Goal: Check status: Check status

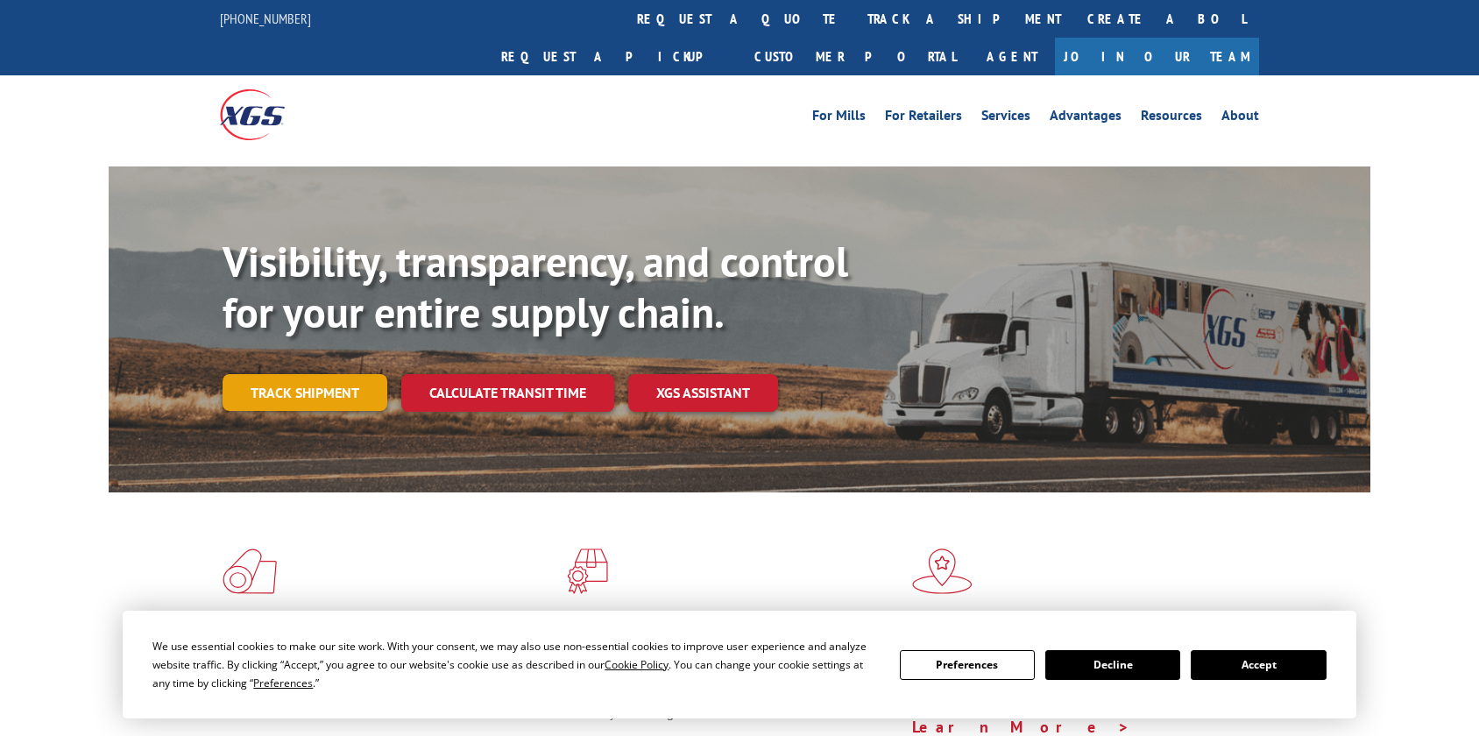
click at [306, 374] on link "Track shipment" at bounding box center [305, 392] width 165 height 37
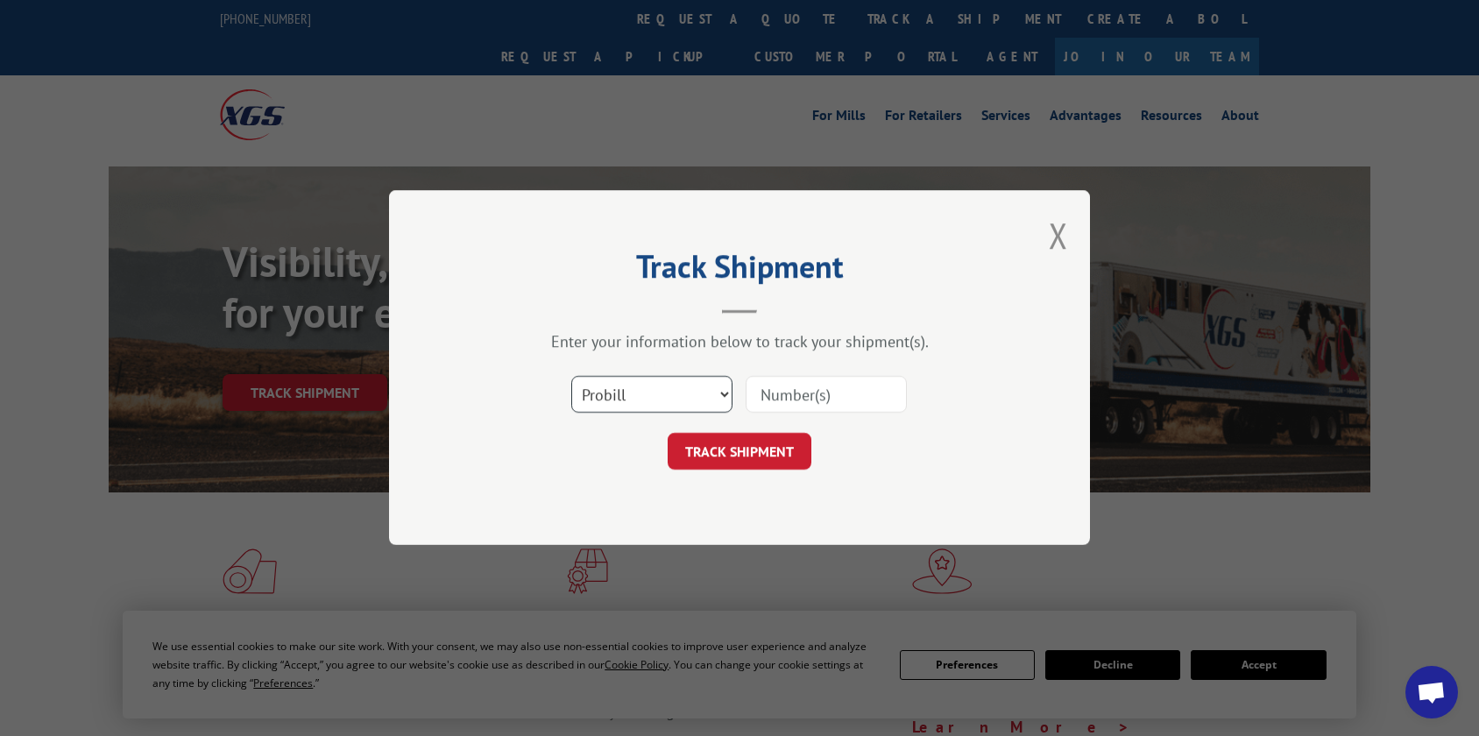
click at [666, 393] on select "Select category... Probill BOL PO" at bounding box center [651, 395] width 161 height 37
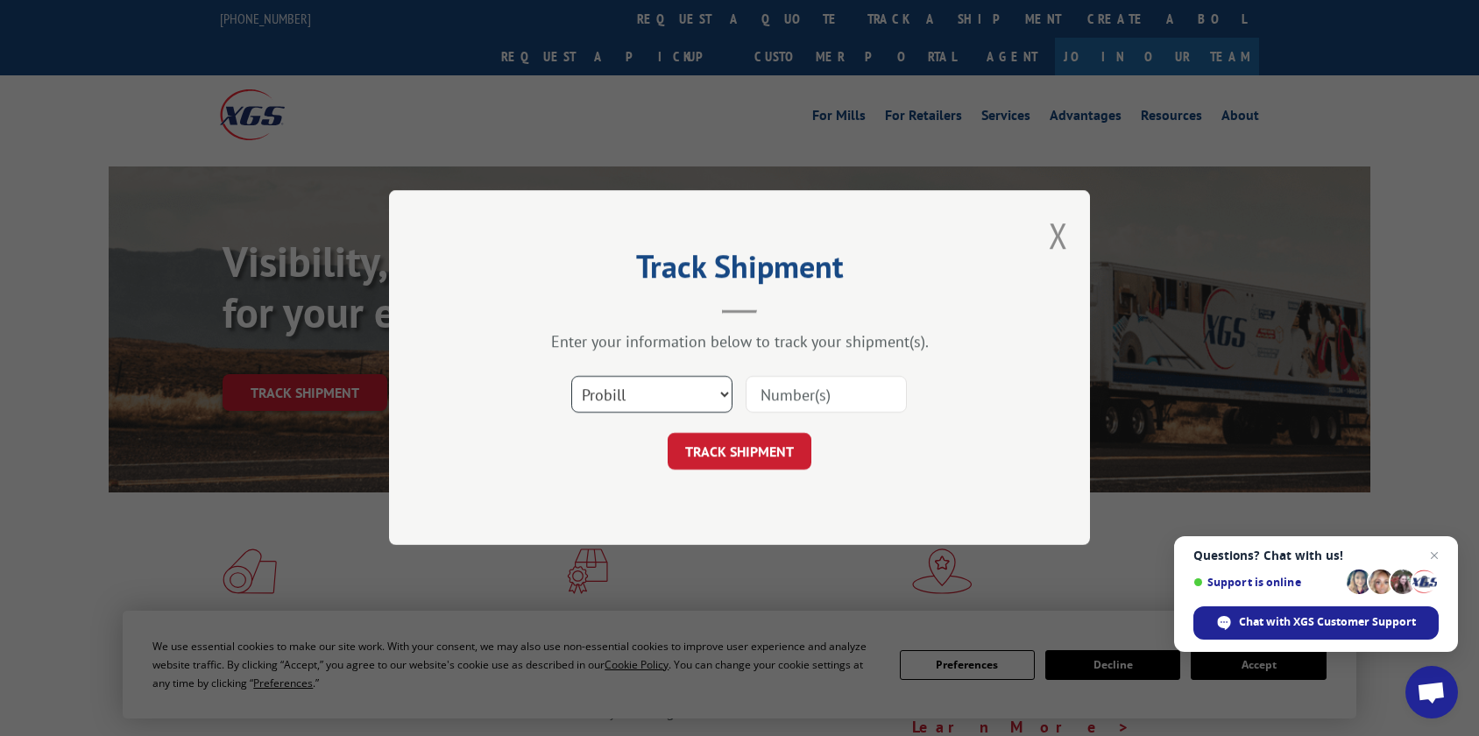
select select "po"
click at [571, 377] on select "Select category... Probill BOL PO" at bounding box center [651, 395] width 161 height 37
paste input "39585575"
type input "39585575"
click at [733, 468] on button "TRACK SHIPMENT" at bounding box center [740, 452] width 144 height 37
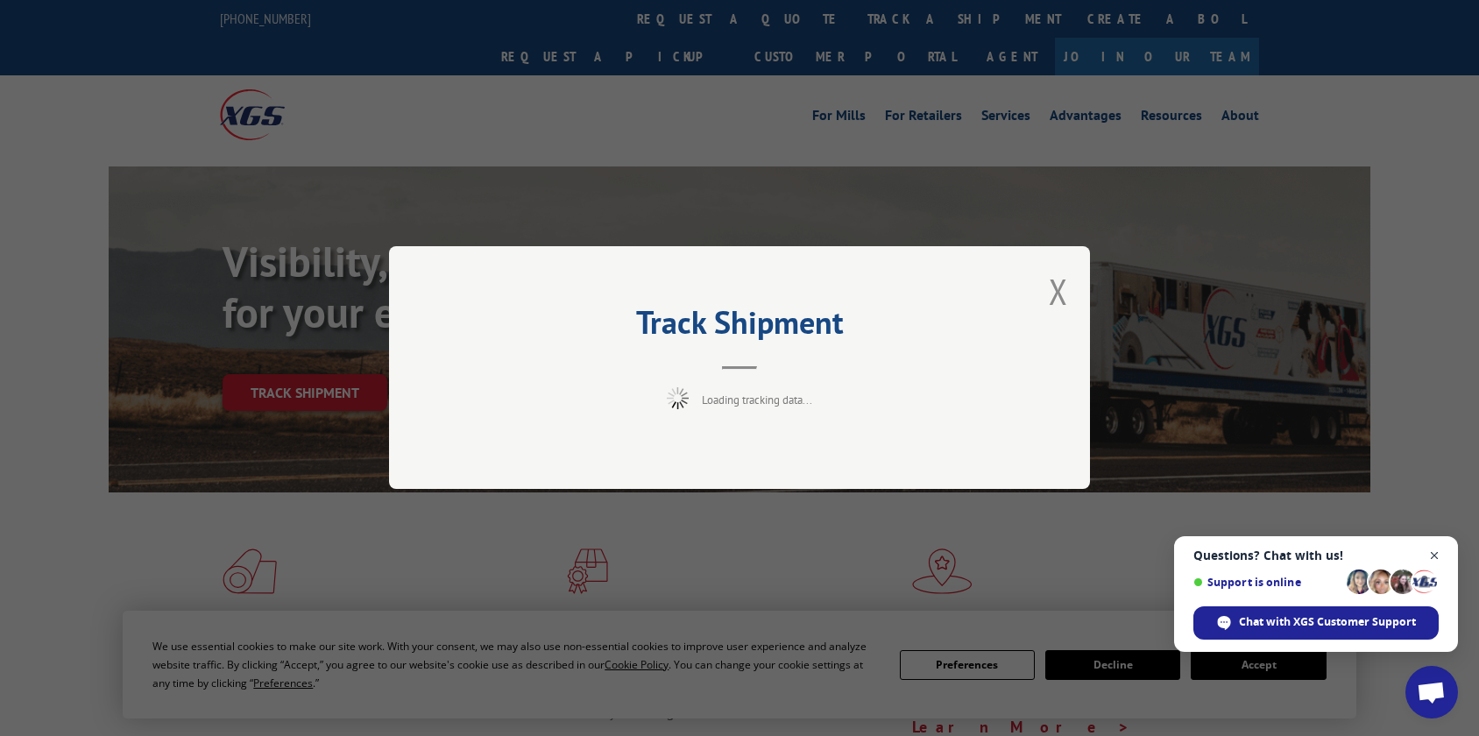
click at [1433, 560] on span "Open chat" at bounding box center [1435, 556] width 22 height 22
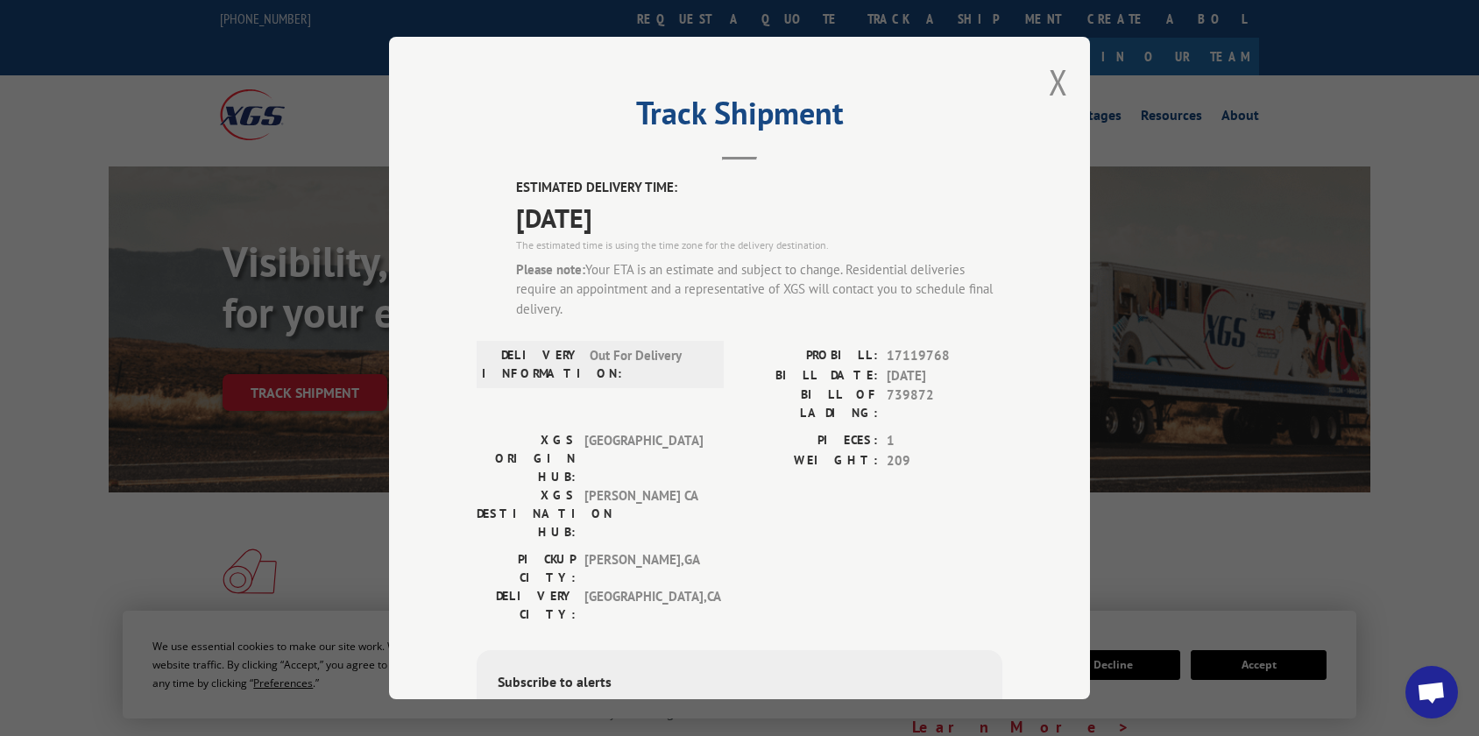
click at [594, 220] on span "[DATE]" at bounding box center [759, 217] width 486 height 39
copy span "[DATE]"
click at [1057, 75] on button "Close modal" at bounding box center [1058, 82] width 19 height 46
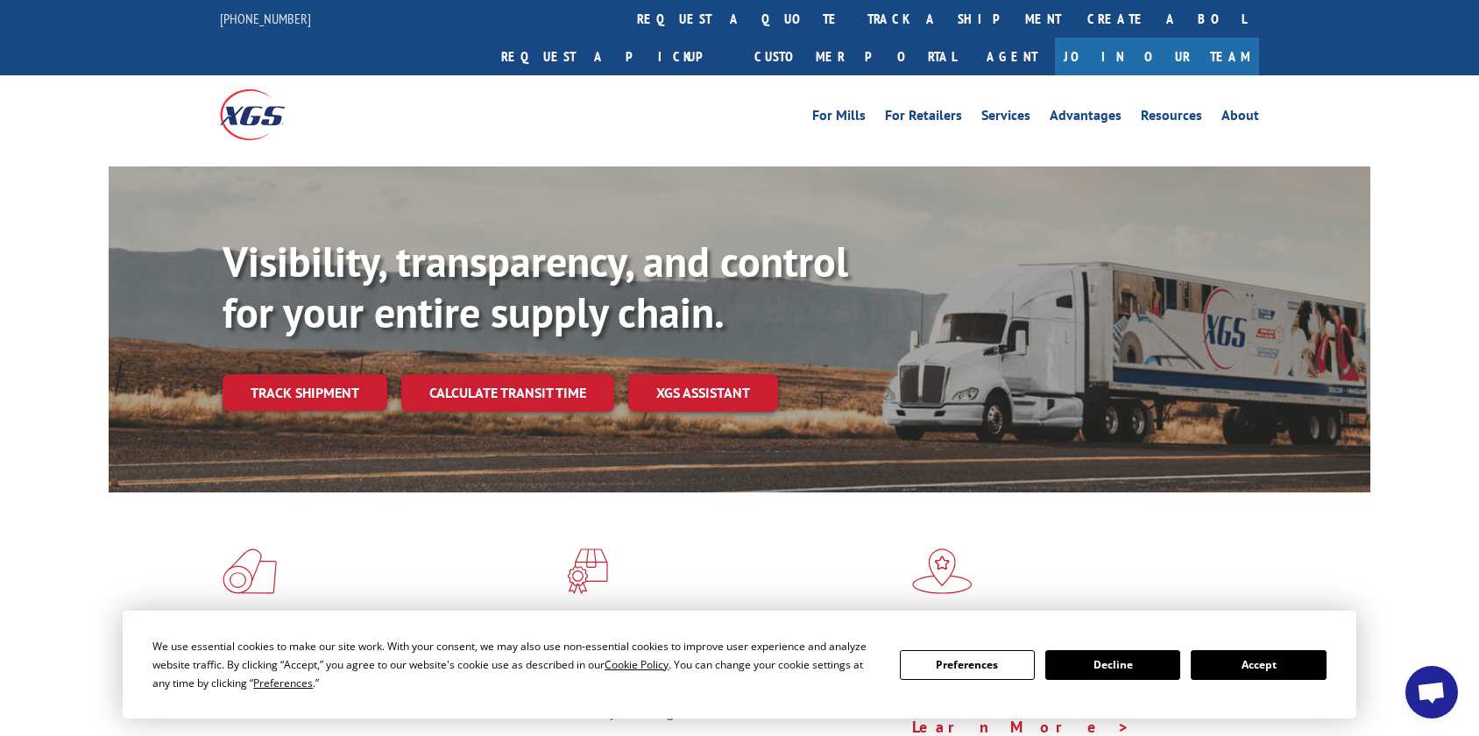
click at [1417, 170] on div "Visibility, transparency, and control for your entire supply chain. Track shipm…" at bounding box center [739, 346] width 1479 height 360
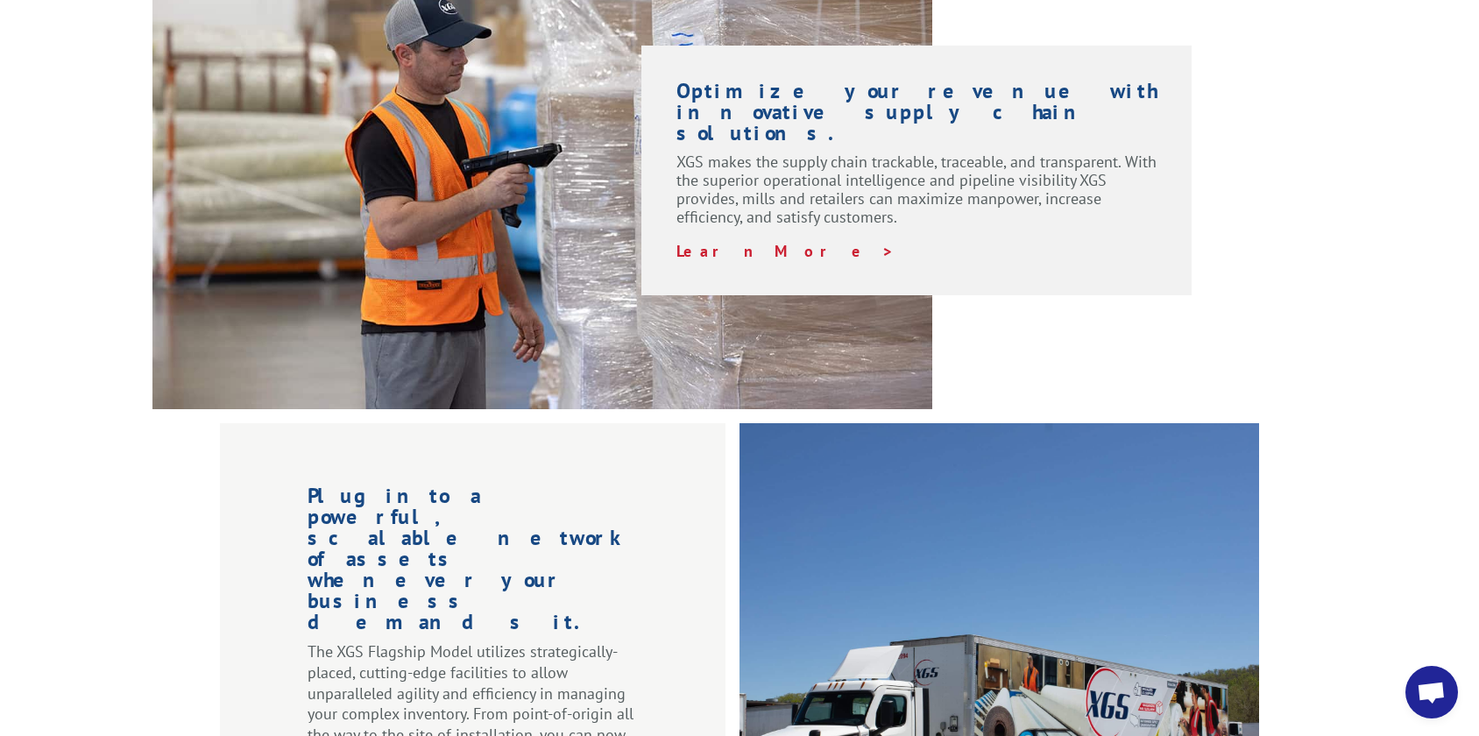
click at [1112, 657] on div at bounding box center [998, 665] width 519 height 484
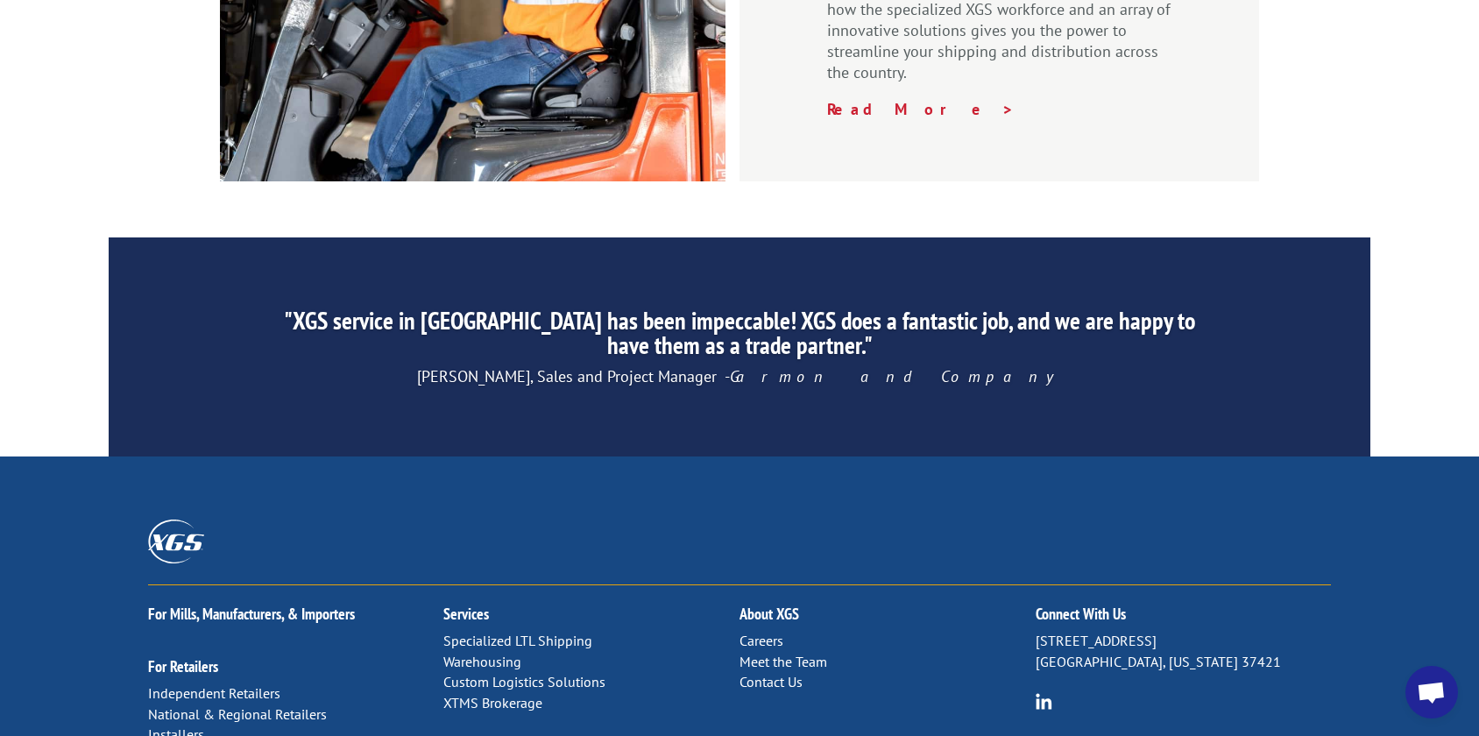
scroll to position [2732, 0]
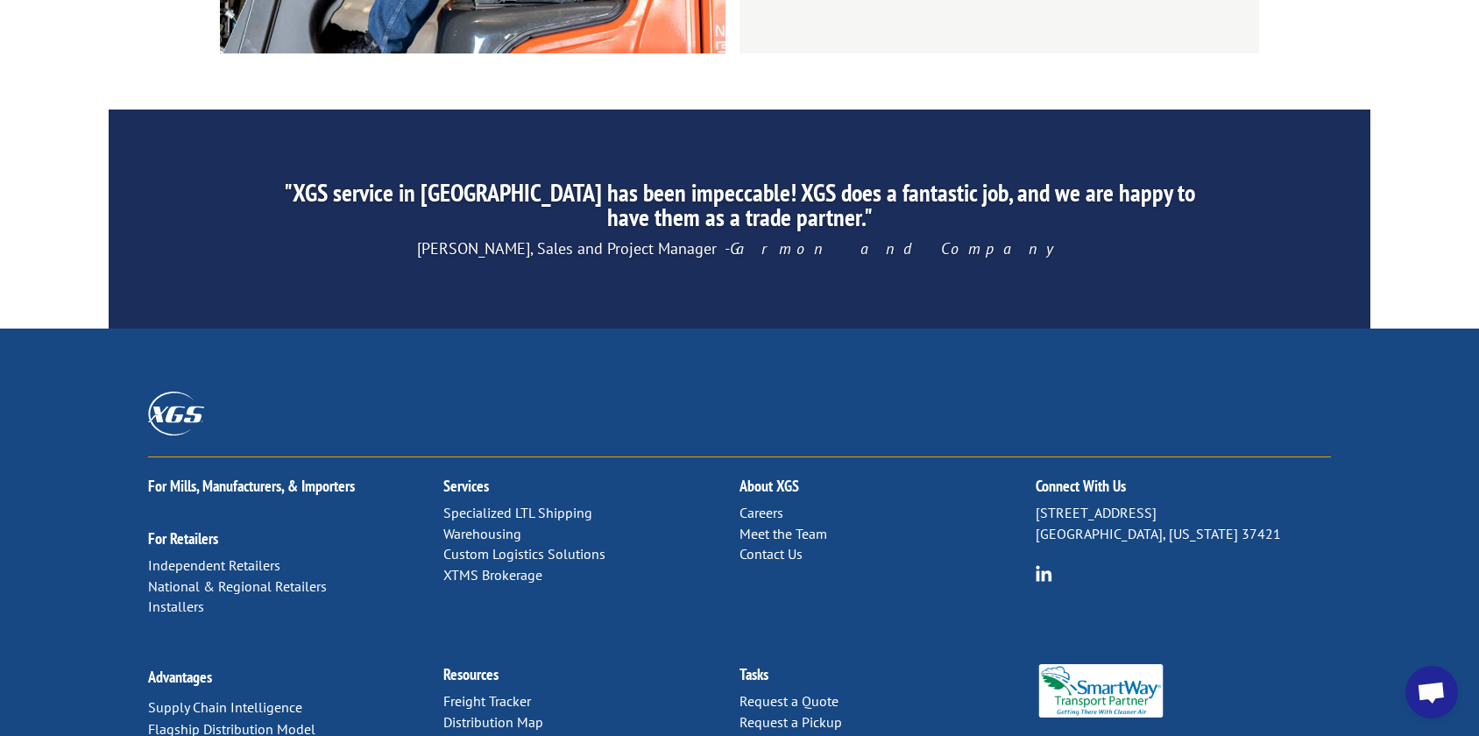
click at [775, 545] on link "Contact Us" at bounding box center [770, 554] width 63 height 18
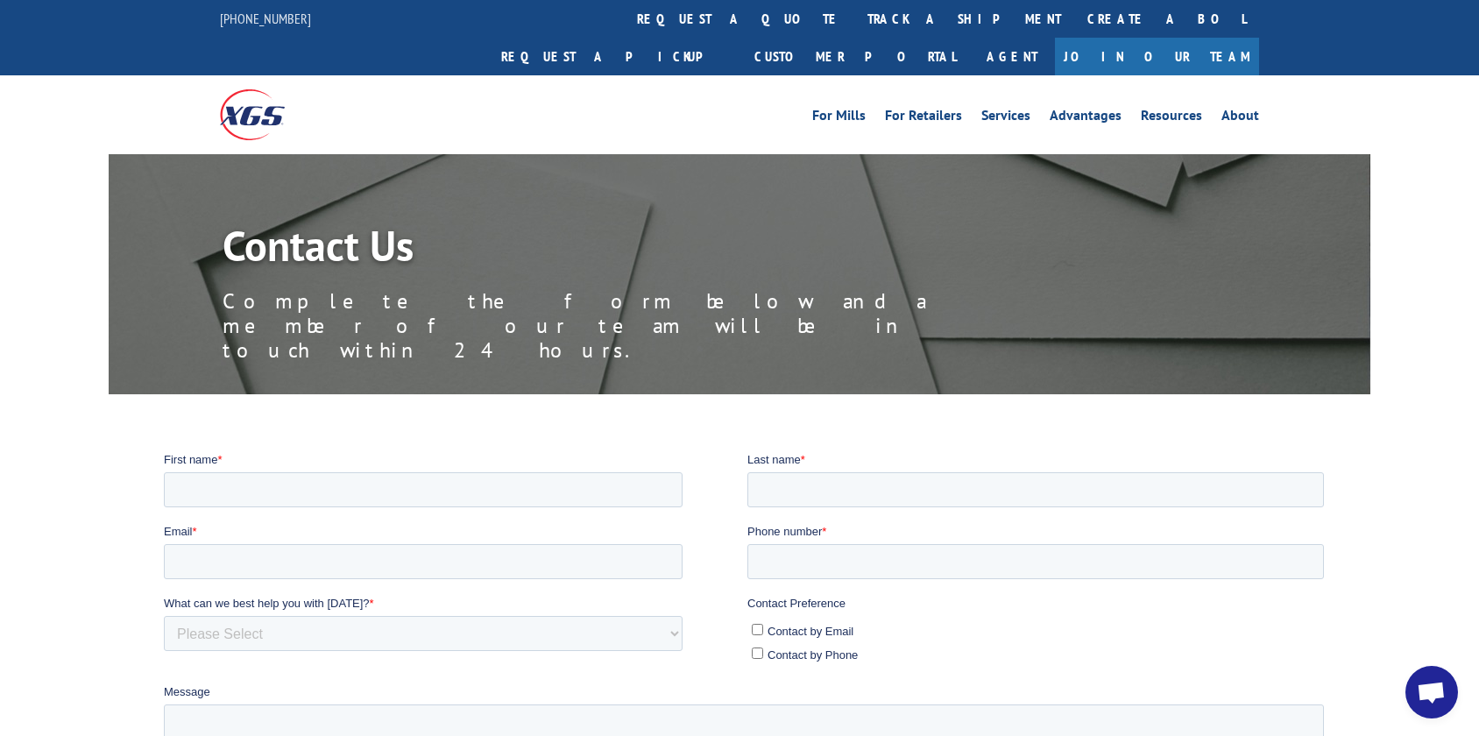
click at [1442, 450] on div at bounding box center [739, 711] width 1479 height 522
